Goal: Navigation & Orientation: Find specific page/section

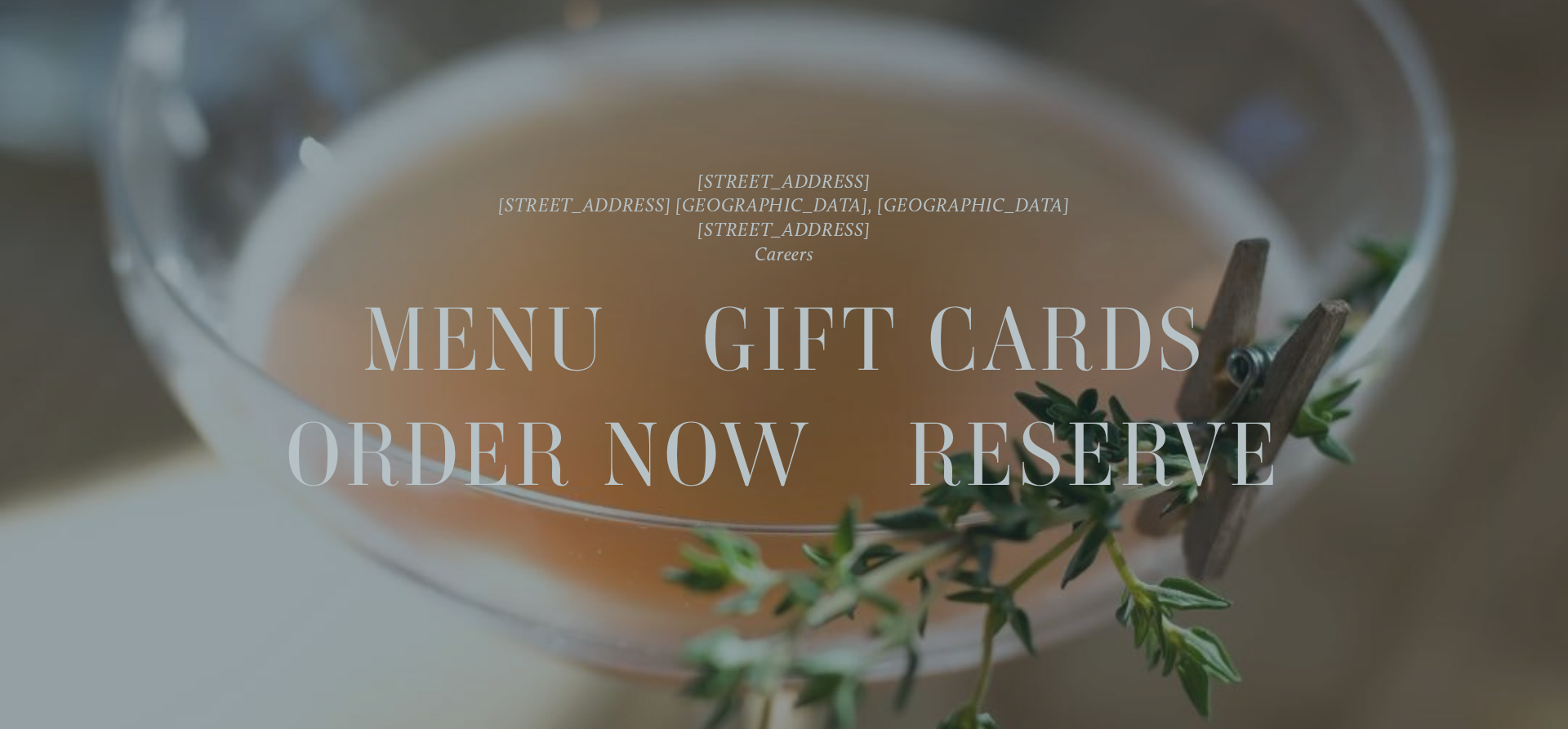
scroll to position [34, 0]
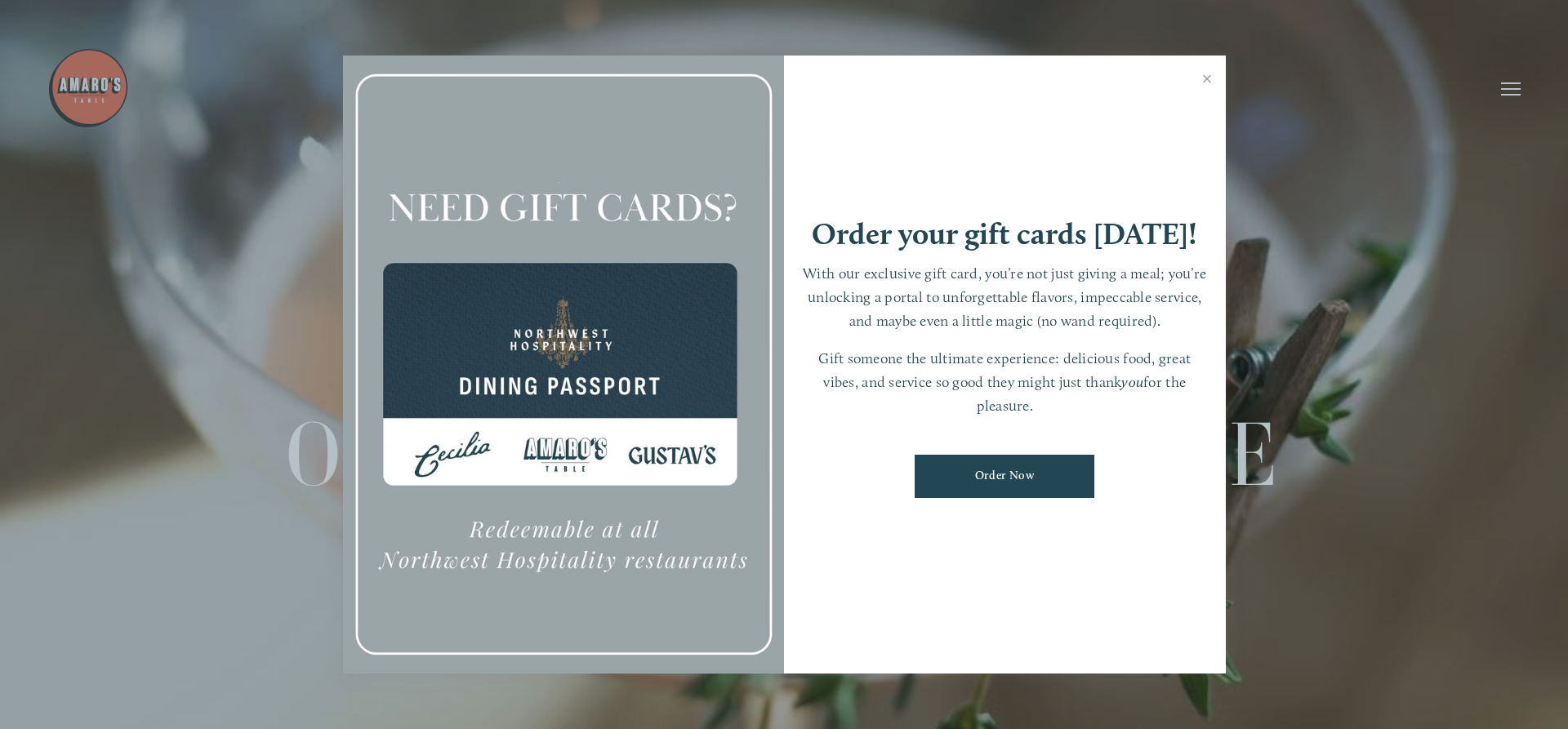
drag, startPoint x: 1209, startPoint y: 78, endPoint x: 762, endPoint y: 319, distance: 507.8
click at [1209, 79] on link "Close" at bounding box center [1208, 81] width 32 height 46
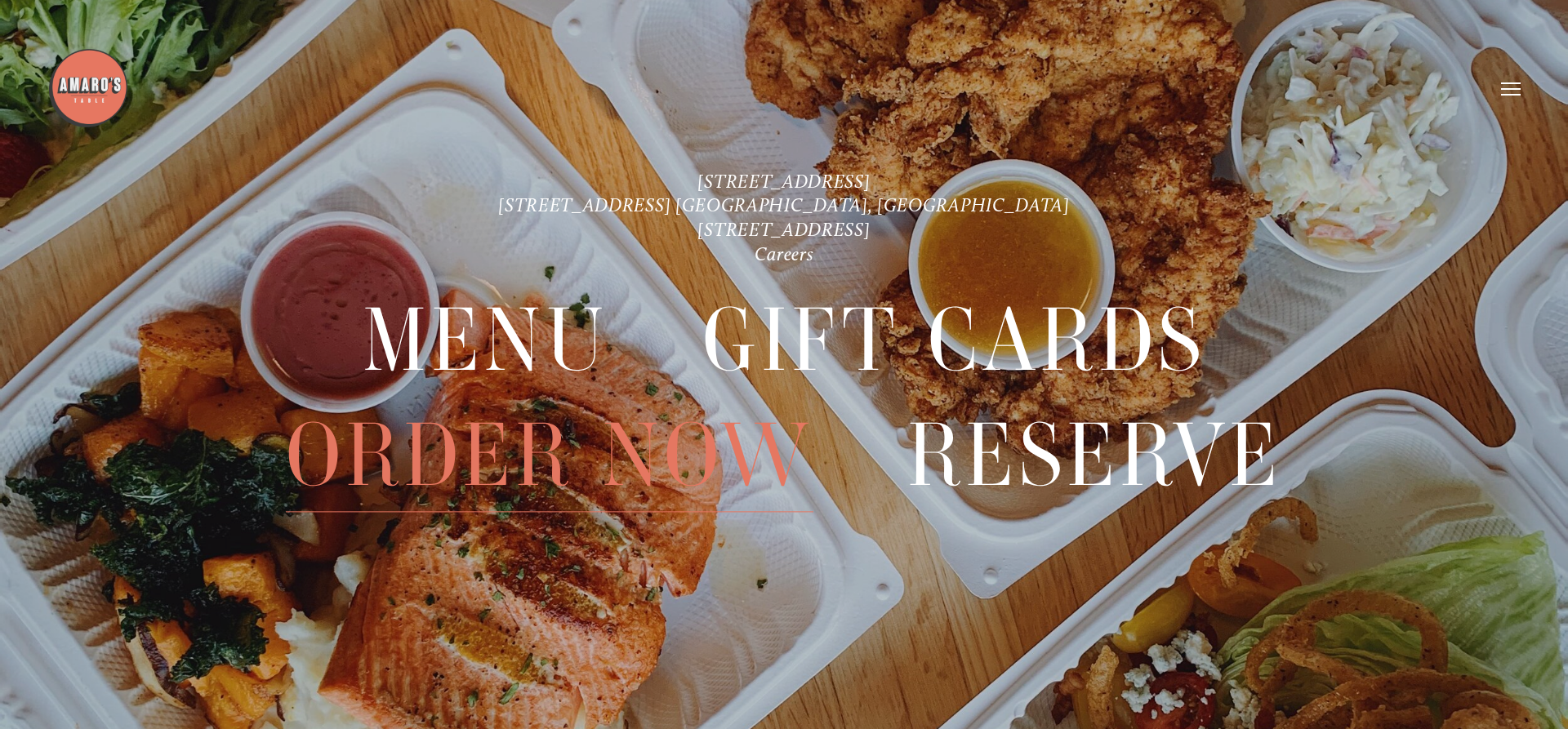
click at [460, 446] on span "Order Now" at bounding box center [550, 456] width 528 height 114
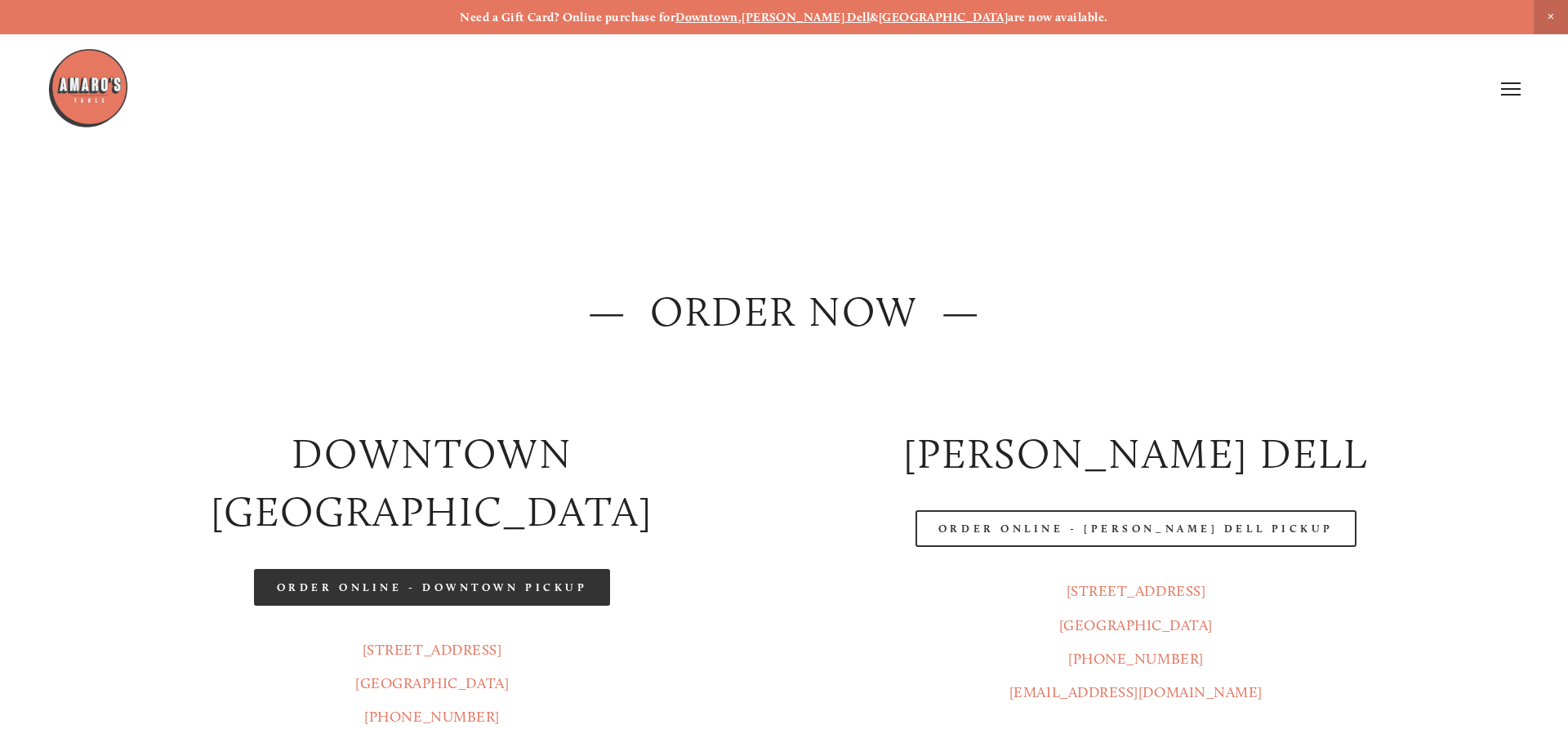
click at [467, 569] on link "Order Online - Downtown pickup" at bounding box center [433, 587] width 357 height 37
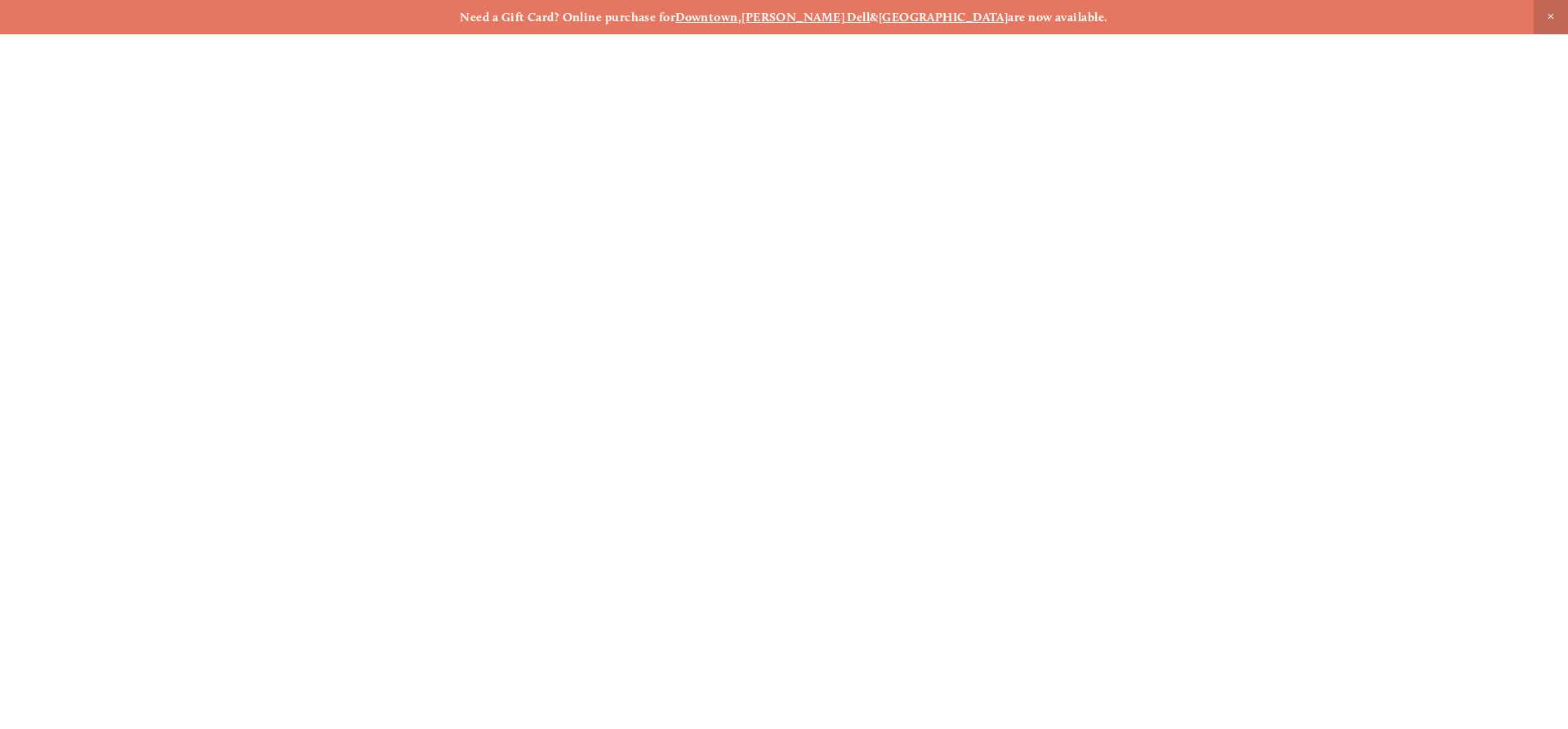
scroll to position [34, 0]
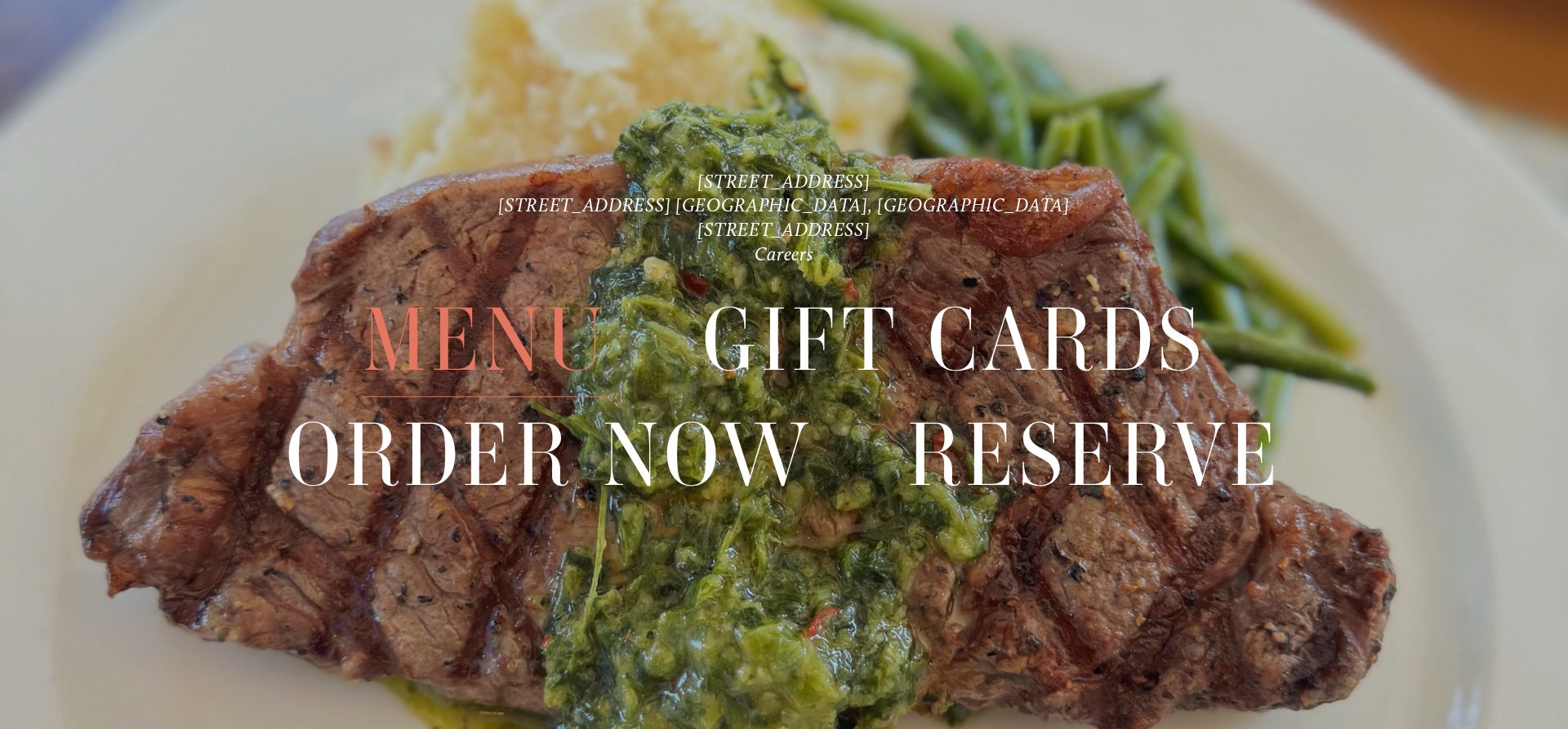
click at [528, 341] on span "Menu" at bounding box center [486, 341] width 246 height 114
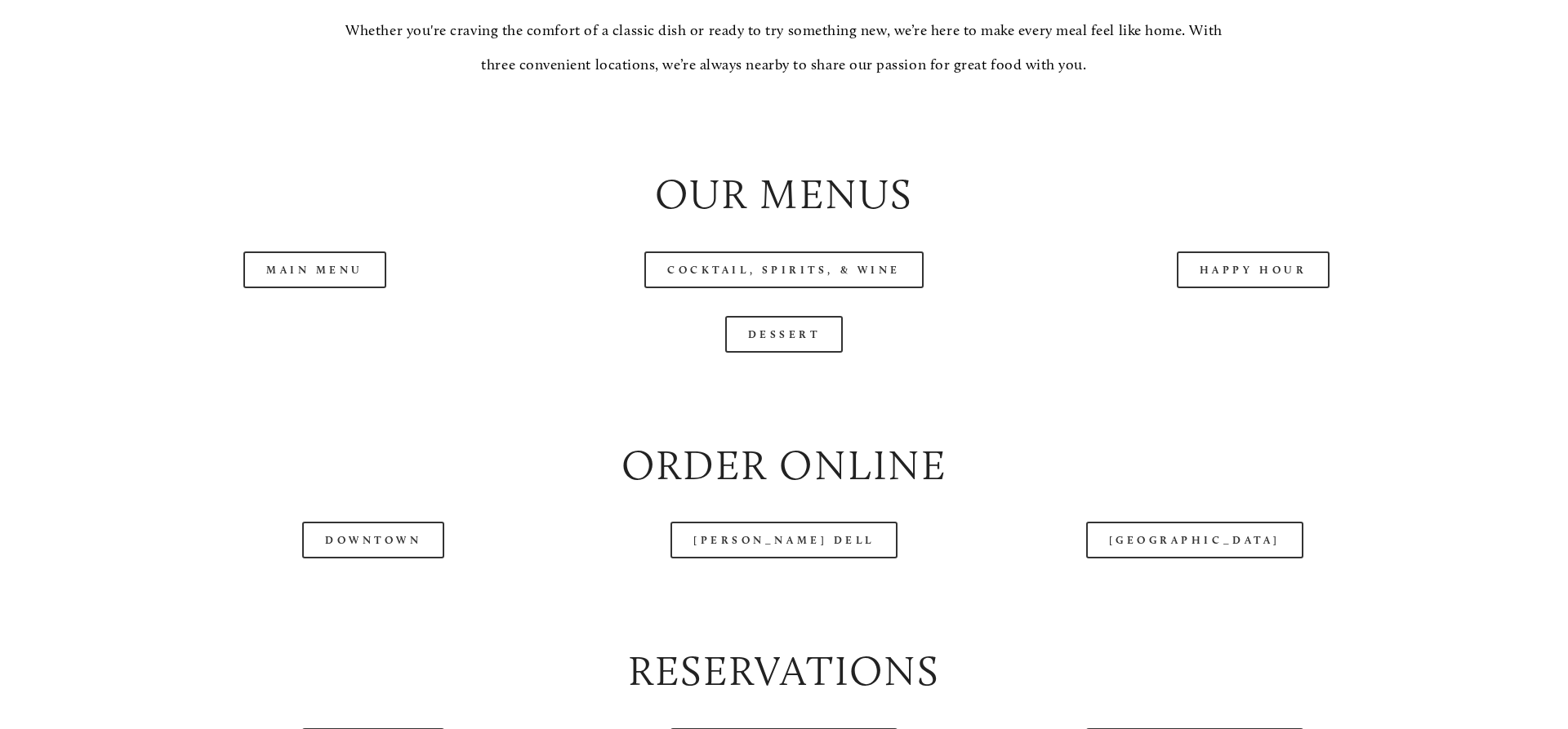
scroll to position [1833, 0]
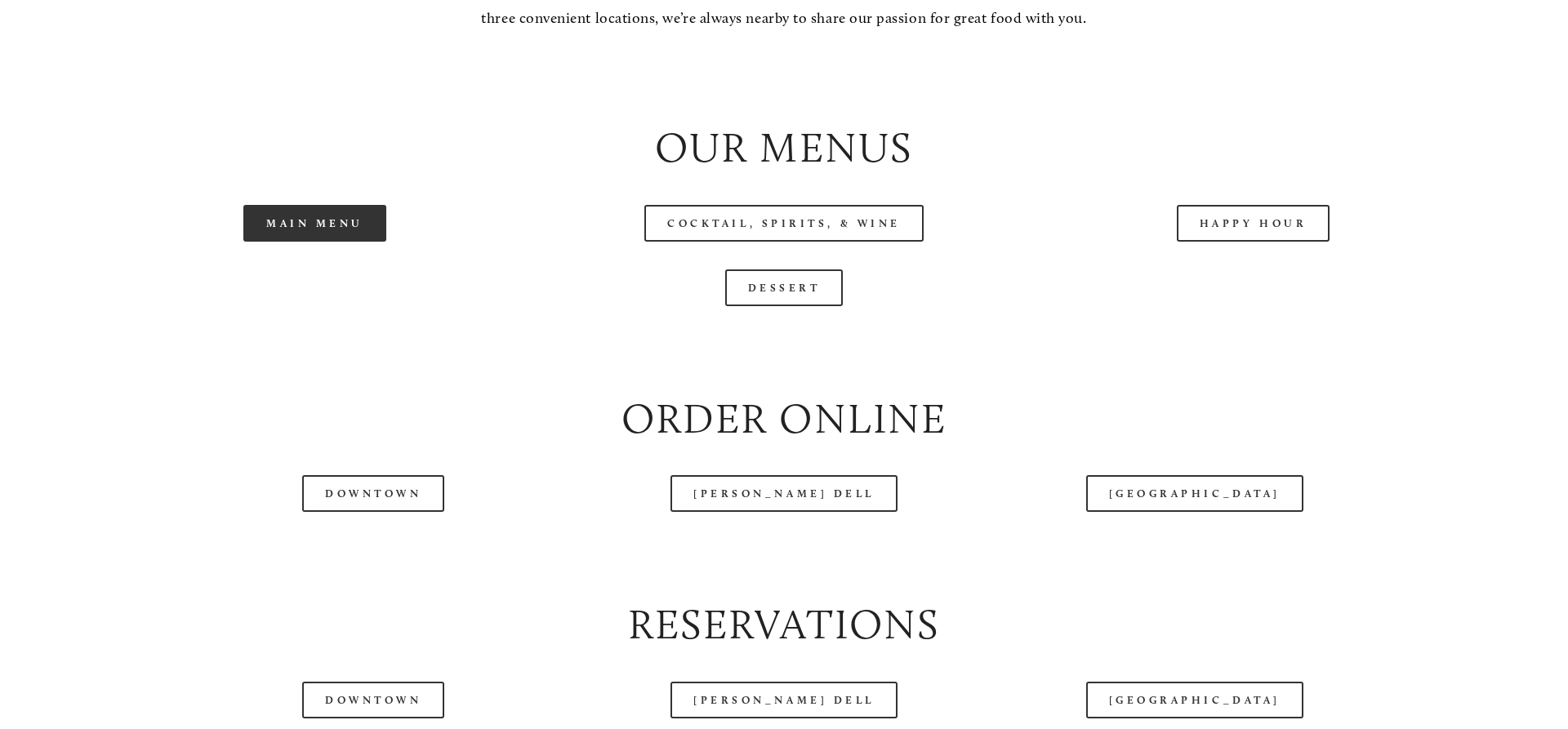
click at [322, 241] on link "Main Menu" at bounding box center [314, 223] width 143 height 37
